Goal: Task Accomplishment & Management: Use online tool/utility

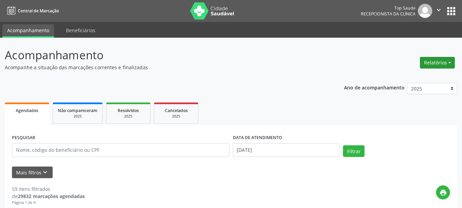
click at [433, 62] on button "Relatórios" at bounding box center [437, 63] width 35 height 12
click at [401, 76] on link "Agendamentos" at bounding box center [419, 78] width 74 height 10
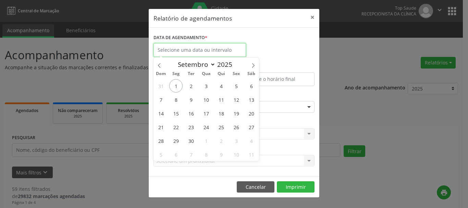
click at [187, 50] on input "text" at bounding box center [199, 50] width 92 height 14
click at [190, 85] on span "2" at bounding box center [190, 85] width 13 height 13
type input "[DATE]"
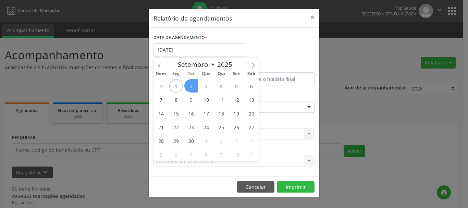
click at [190, 85] on span "2" at bounding box center [190, 85] width 13 height 13
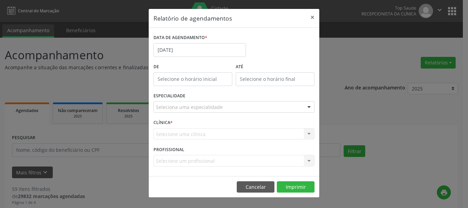
click at [240, 108] on div "Seleciona uma especialidade" at bounding box center [233, 107] width 161 height 12
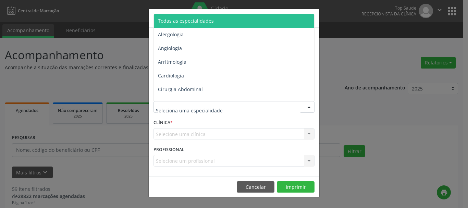
click at [221, 16] on span "Todas as especialidades" at bounding box center [234, 21] width 161 height 14
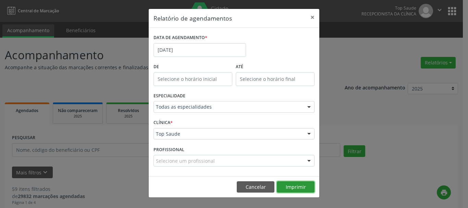
click at [296, 189] on button "Imprimir" at bounding box center [296, 187] width 38 height 12
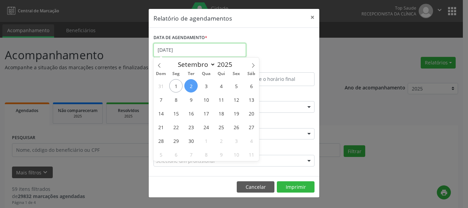
click at [189, 52] on input "[DATE]" at bounding box center [199, 50] width 92 height 14
click at [190, 84] on span "2" at bounding box center [190, 85] width 13 height 13
type input "[DATE]"
click at [190, 84] on span "2" at bounding box center [190, 85] width 13 height 13
select select "8"
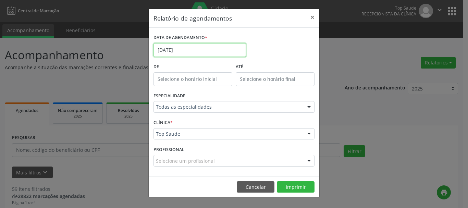
click at [191, 50] on input "[DATE]" at bounding box center [199, 50] width 92 height 14
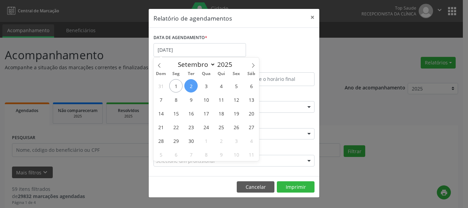
click at [188, 84] on span "2" at bounding box center [190, 85] width 13 height 13
type input "[DATE]"
click at [189, 84] on span "2" at bounding box center [190, 85] width 13 height 13
type input "12:00"
click at [189, 84] on input "12:00" at bounding box center [192, 79] width 79 height 14
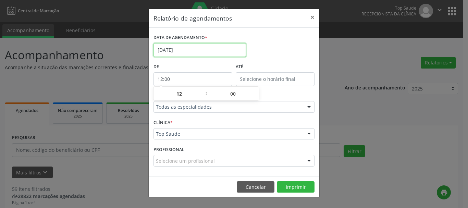
click at [181, 48] on input "[DATE]" at bounding box center [199, 50] width 92 height 14
click at [313, 17] on button "×" at bounding box center [312, 17] width 14 height 17
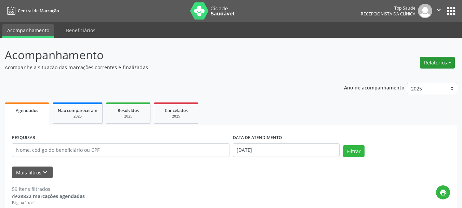
click at [429, 63] on button "Relatórios" at bounding box center [437, 63] width 35 height 12
click at [404, 80] on link "Agendamentos" at bounding box center [419, 78] width 74 height 10
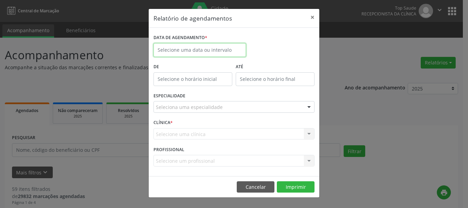
click at [217, 54] on input "text" at bounding box center [199, 50] width 92 height 14
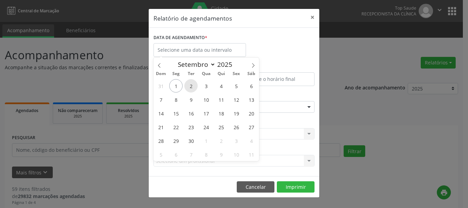
click at [188, 87] on span "2" at bounding box center [190, 85] width 13 height 13
type input "[DATE]"
click at [188, 87] on span "2" at bounding box center [190, 85] width 13 height 13
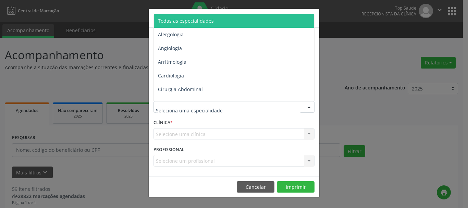
click at [200, 18] on span "Todas as especialidades" at bounding box center [186, 20] width 56 height 7
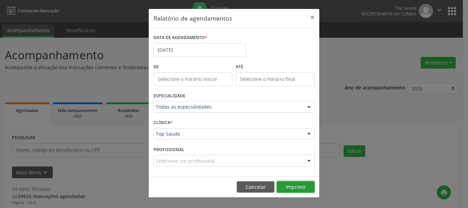
click at [294, 186] on button "Imprimir" at bounding box center [296, 187] width 38 height 12
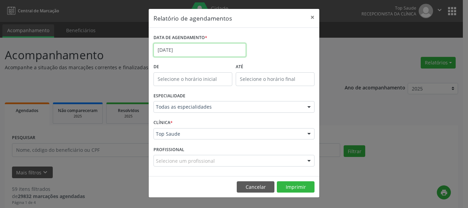
click at [188, 55] on input "[DATE]" at bounding box center [199, 50] width 92 height 14
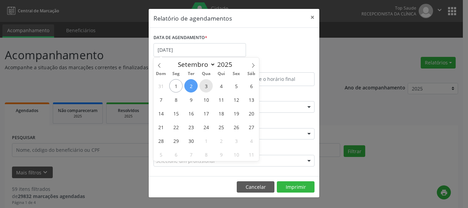
click at [205, 84] on span "3" at bounding box center [205, 85] width 13 height 13
type input "[DATE]"
click at [205, 84] on span "3" at bounding box center [205, 85] width 13 height 13
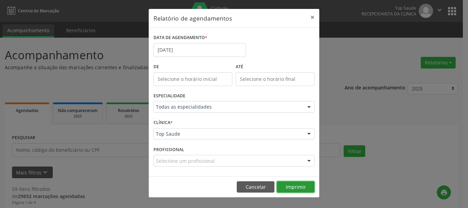
click at [304, 186] on button "Imprimir" at bounding box center [296, 187] width 38 height 12
